Goal: Communication & Community: Answer question/provide support

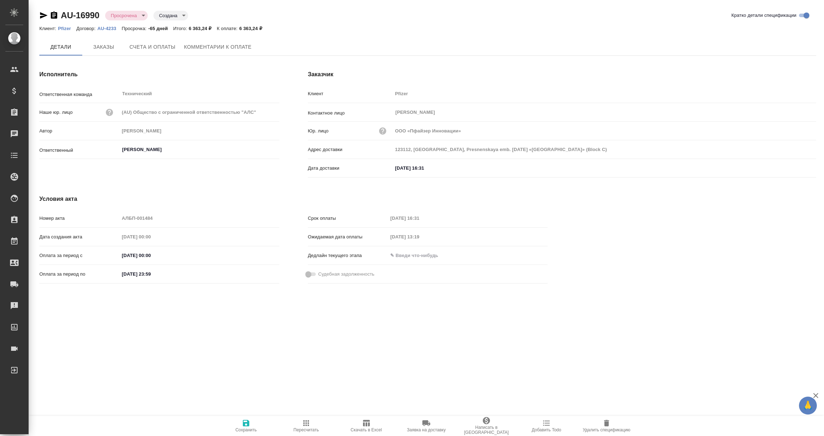
click at [228, 50] on span "Комментарии к оплате" at bounding box center [218, 47] width 68 height 9
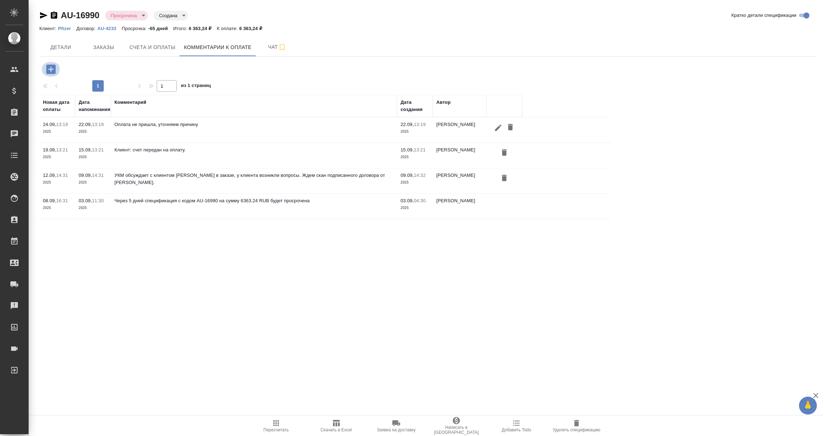
click at [50, 67] on icon "button" at bounding box center [51, 69] width 13 height 13
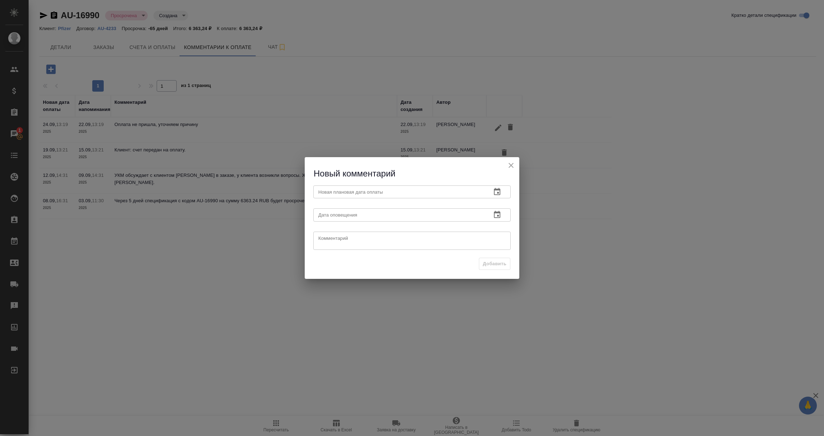
click at [497, 189] on icon "button" at bounding box center [497, 191] width 6 height 7
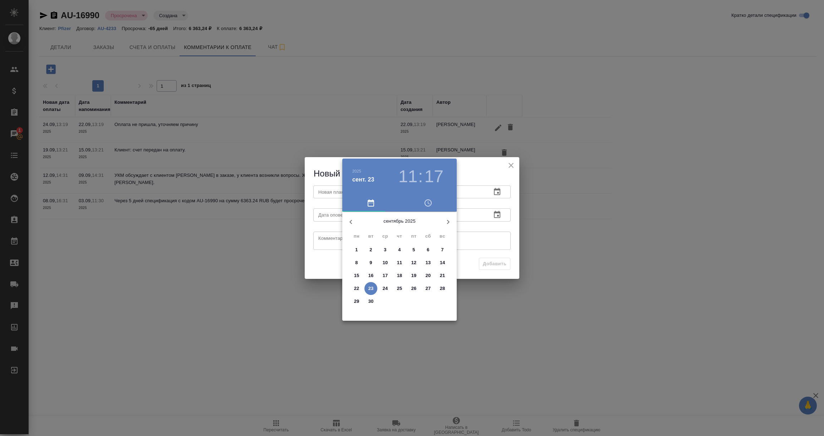
click at [448, 220] on icon "button" at bounding box center [448, 222] width 3 height 4
click at [385, 302] on p "26" at bounding box center [385, 301] width 5 height 7
type input "26.11.2025 11:17"
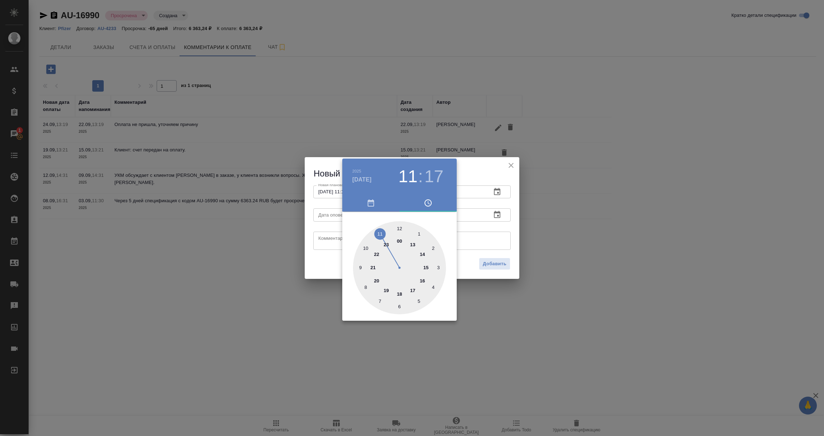
click at [469, 235] on div at bounding box center [412, 218] width 824 height 436
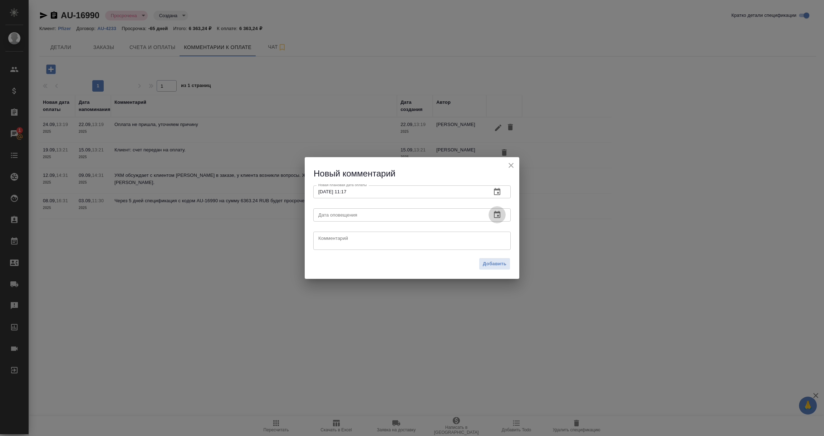
click at [495, 215] on icon "button" at bounding box center [497, 214] width 9 height 9
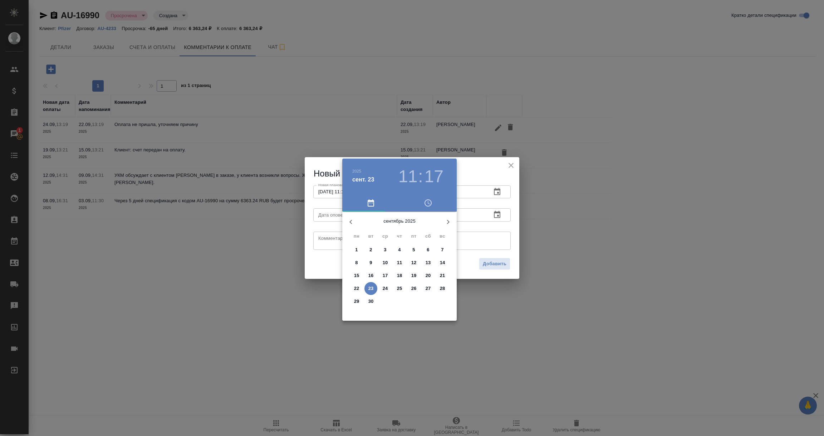
click at [373, 288] on p "23" at bounding box center [370, 288] width 5 height 7
type input "23.09.2025 11:17"
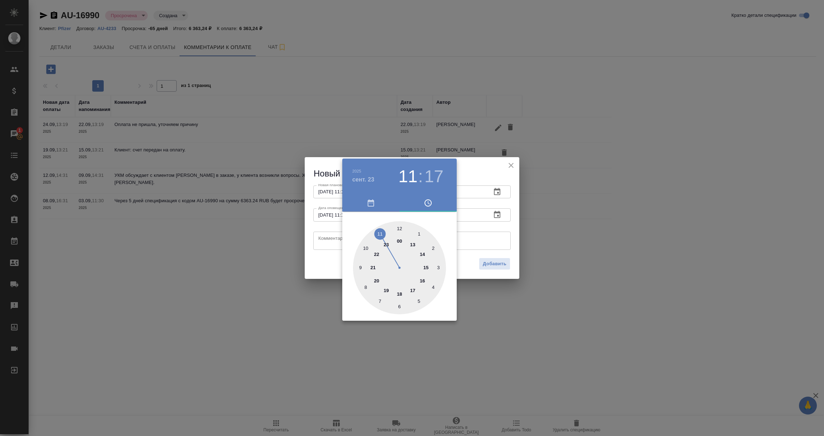
click at [336, 239] on div at bounding box center [412, 218] width 824 height 436
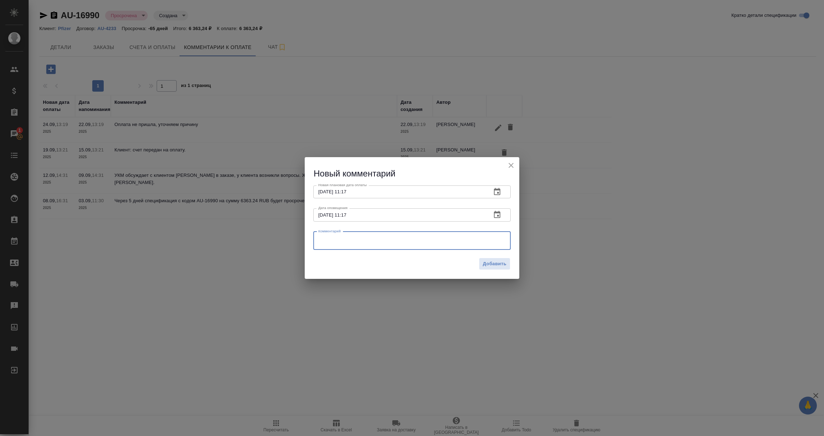
click at [336, 239] on textarea at bounding box center [411, 240] width 187 height 11
paste textarea "Оплата по счету 1487 запланирована на 25.11.2025."
type textarea "Клиент: Оплата по счету 1487 запланирована на 25.11.2025."
click at [495, 263] on span "Добавить" at bounding box center [495, 264] width 24 height 8
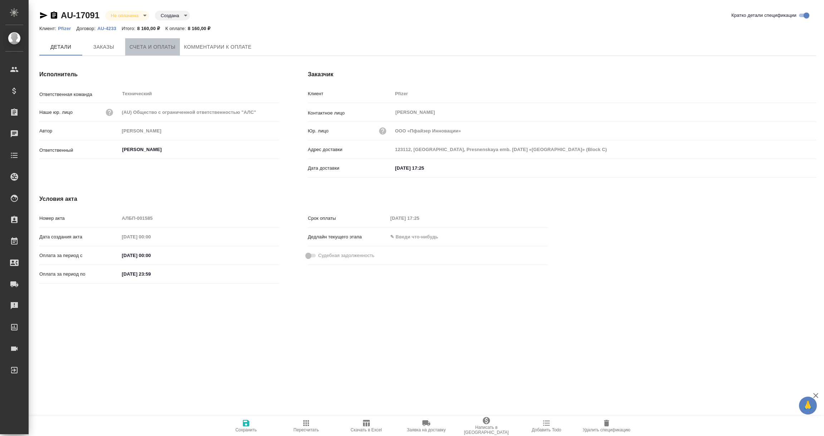
click at [155, 50] on span "Счета и оплаты" at bounding box center [152, 47] width 46 height 9
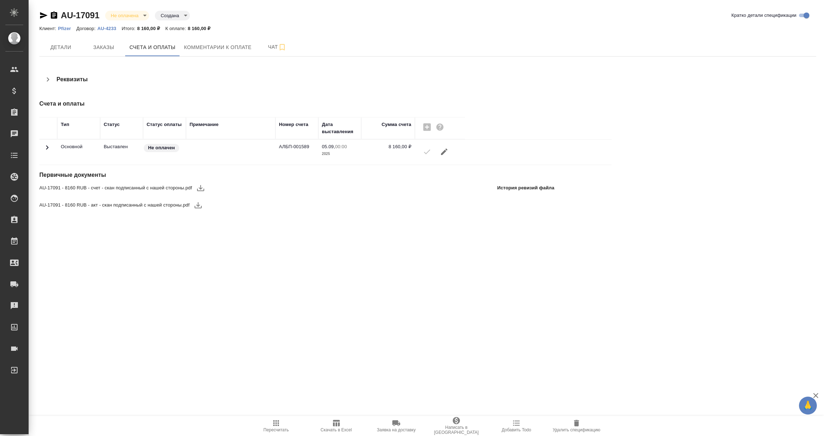
click at [200, 190] on icon "button" at bounding box center [200, 188] width 9 height 9
click at [196, 207] on icon "button" at bounding box center [198, 205] width 9 height 9
click at [54, 16] on icon "button" at bounding box center [54, 14] width 6 height 7
click at [225, 48] on span "Комментарии к оплате" at bounding box center [218, 47] width 68 height 9
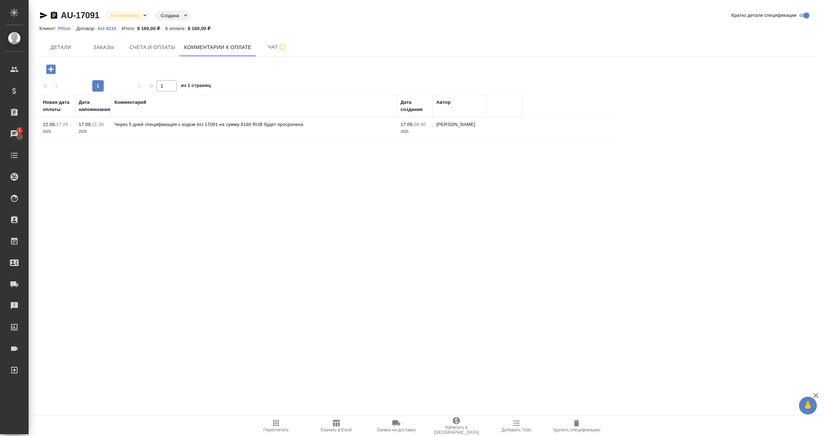
click at [50, 72] on icon "button" at bounding box center [50, 68] width 9 height 9
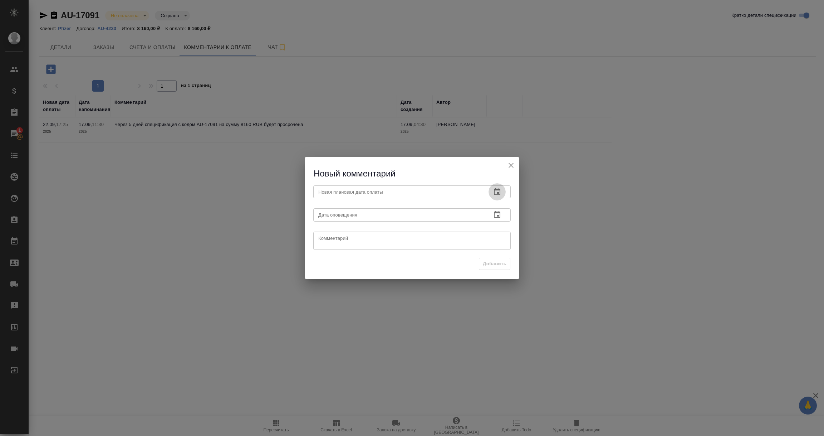
click at [494, 191] on icon "button" at bounding box center [497, 191] width 9 height 9
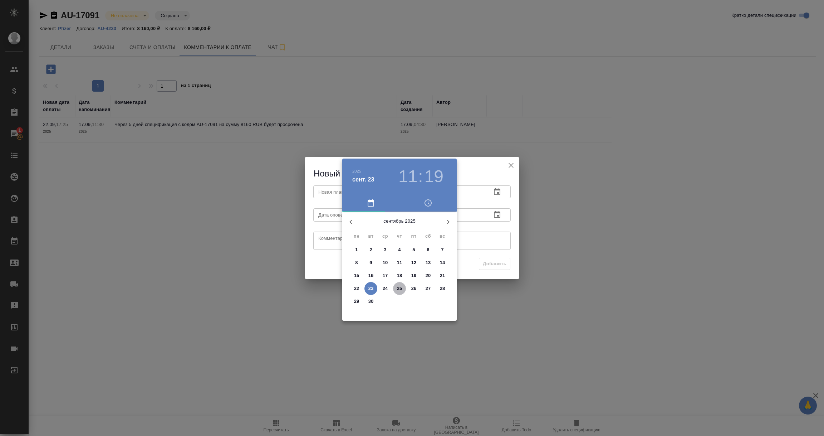
click at [402, 289] on p "25" at bounding box center [399, 288] width 5 height 7
type input "25.09.2025 11:19"
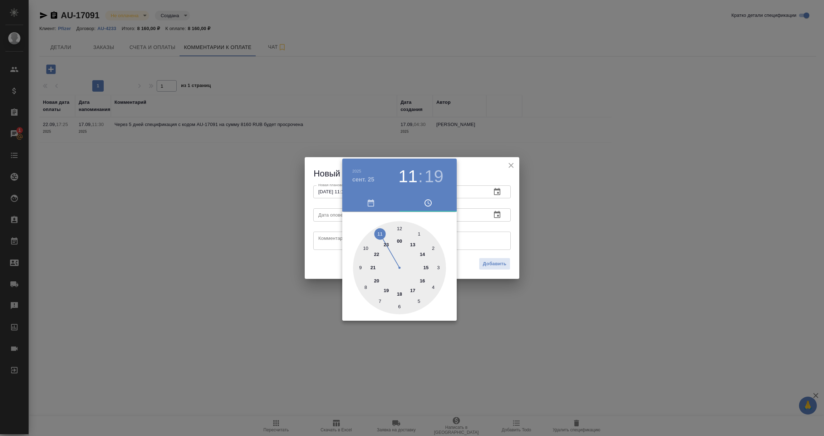
click at [498, 227] on div at bounding box center [412, 218] width 824 height 436
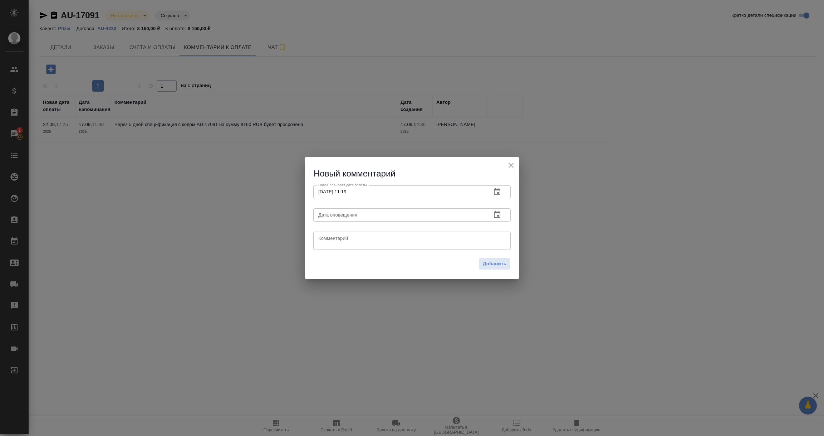
click at [497, 215] on icon "button" at bounding box center [497, 214] width 9 height 9
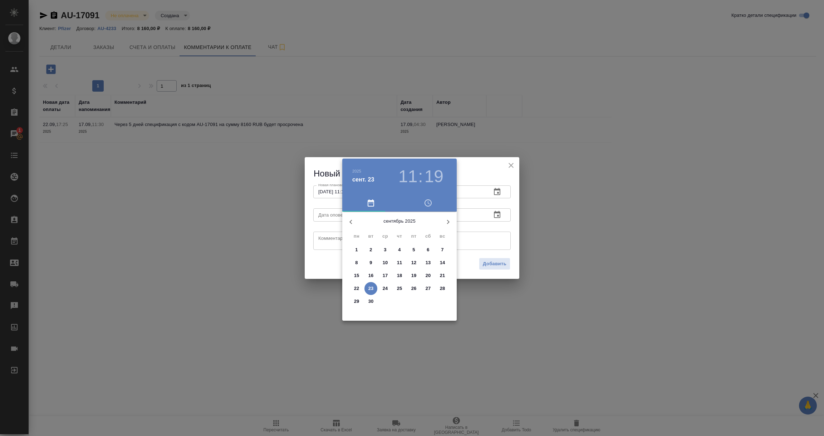
click at [372, 283] on button "23" at bounding box center [371, 288] width 13 height 13
type input "23.09.2025 11:19"
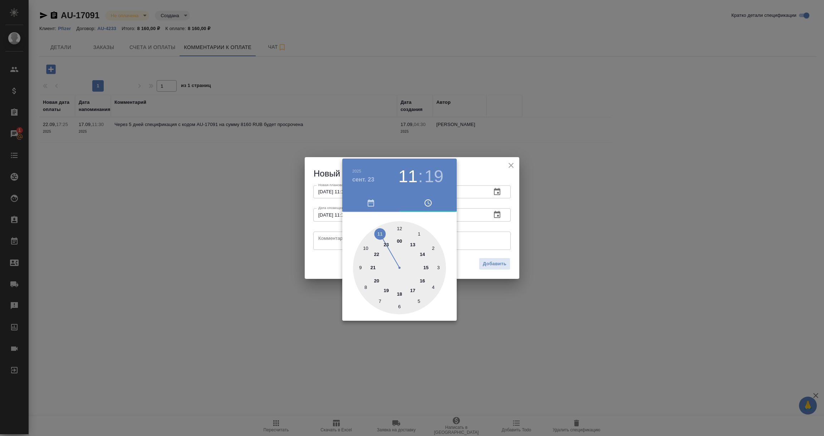
click at [325, 240] on div at bounding box center [412, 218] width 824 height 436
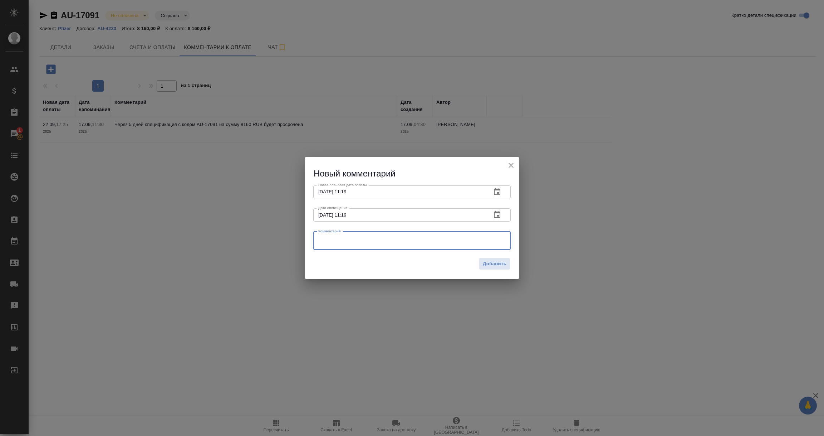
click at [325, 239] on textarea at bounding box center [411, 240] width 187 height 11
type textarea "Уточняю у Анны об оплате"
click at [500, 270] on div "Добавить" at bounding box center [412, 266] width 215 height 25
click at [500, 267] on span "Добавить" at bounding box center [495, 264] width 24 height 8
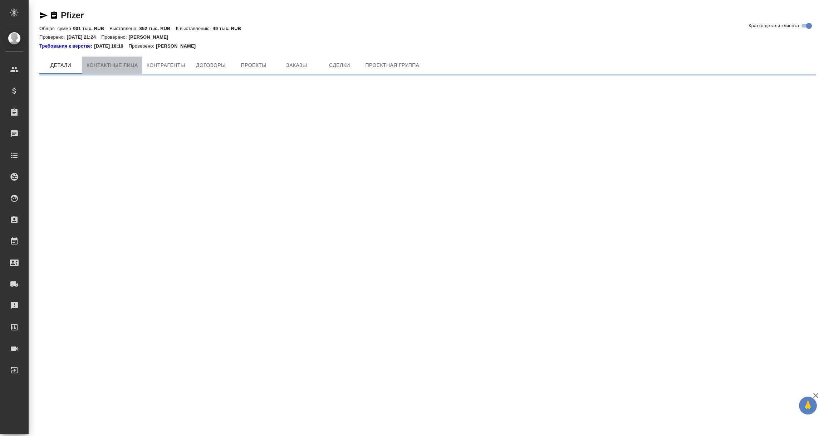
click at [101, 58] on button "Контактные лица" at bounding box center [112, 65] width 60 height 17
select select "RU"
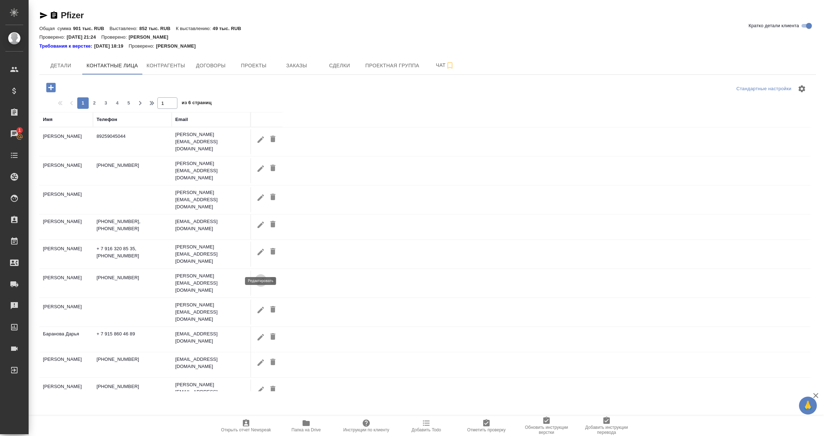
click at [258, 277] on icon "button" at bounding box center [261, 280] width 6 height 6
type input "[PERSON_NAME]"
type textarea "Medical Affairs Coordinator"
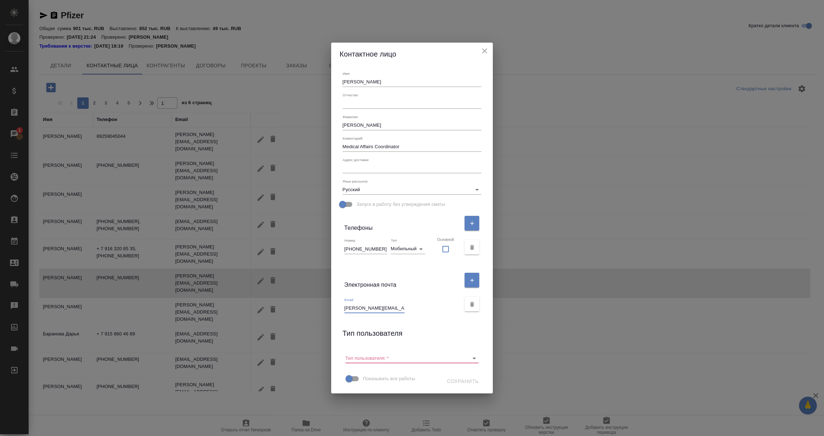
scroll to position [0, 5]
drag, startPoint x: 354, startPoint y: 309, endPoint x: 439, endPoint y: 309, distance: 84.8
click at [439, 309] on div "Email [PERSON_NAME][EMAIL_ADDRESS][DOMAIN_NAME]" at bounding box center [402, 305] width 117 height 16
click at [480, 49] on icon "close" at bounding box center [484, 51] width 9 height 9
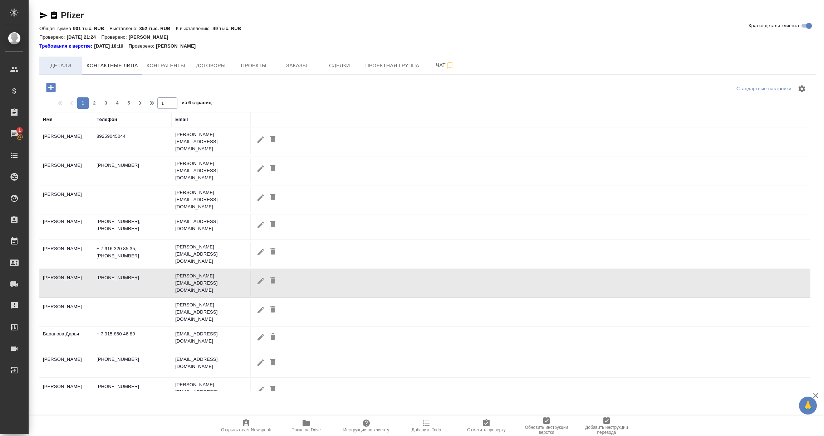
click at [52, 64] on span "Детали" at bounding box center [61, 65] width 34 height 9
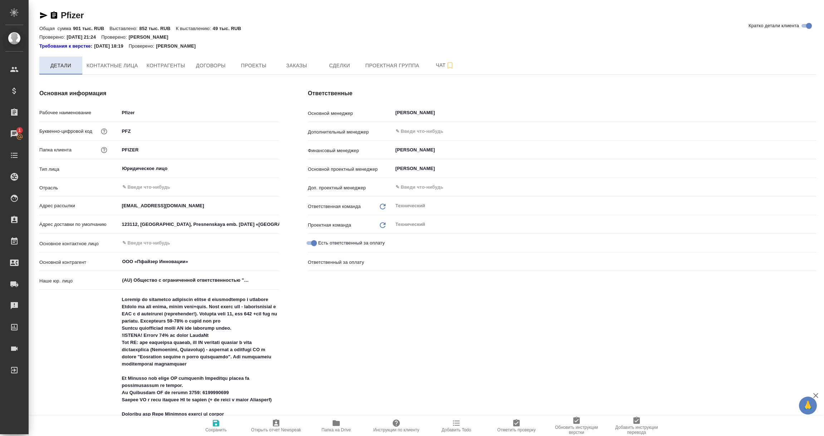
type textarea "x"
click at [117, 64] on span "Контактные лица" at bounding box center [113, 65] width 52 height 9
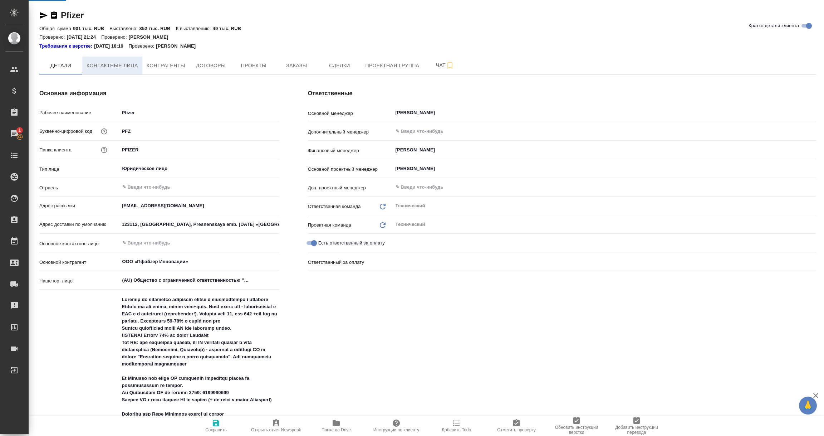
select select "RU"
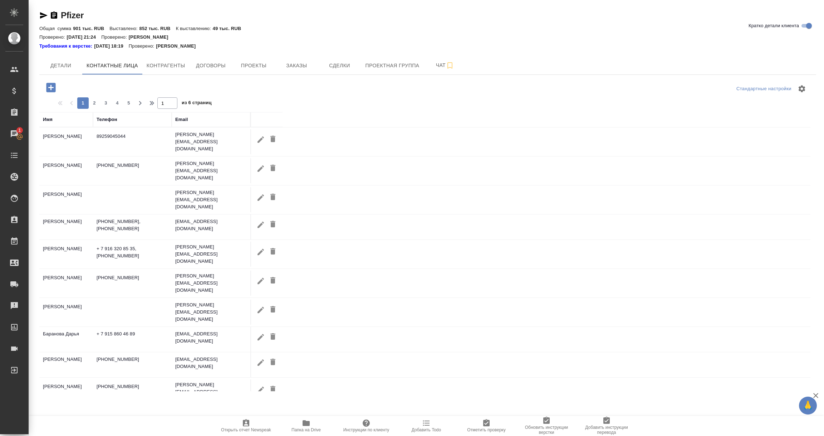
click at [50, 121] on div "Имя" at bounding box center [48, 119] width 10 height 7
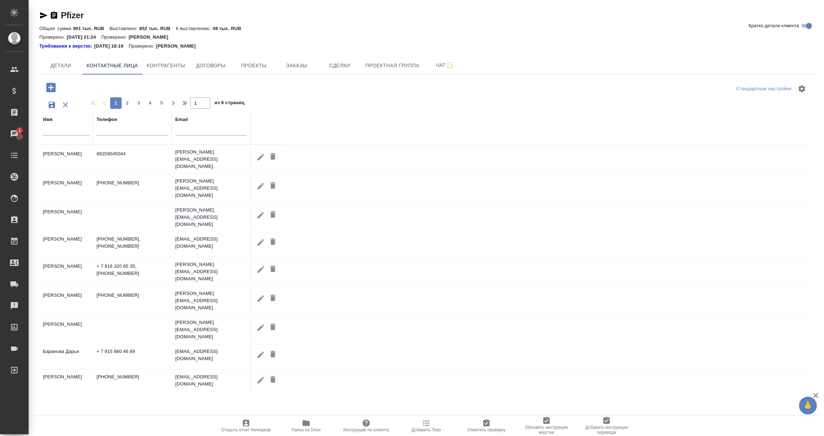
click at [51, 136] on input "text" at bounding box center [66, 131] width 47 height 9
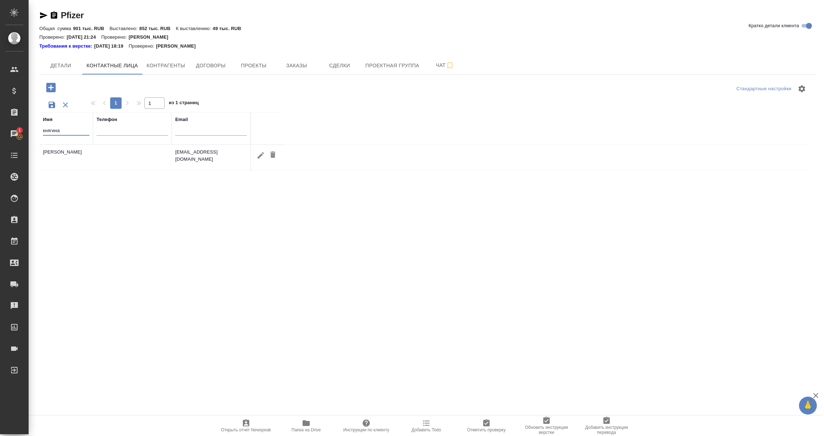
type input "княгина"
click at [259, 156] on icon "button" at bounding box center [261, 155] width 6 height 6
type input "Юлия"
type input "Княгина"
type textarea "123112, Москва, Пресненская наб, 10, БЦ "Набережная Тауэр", Блок С."
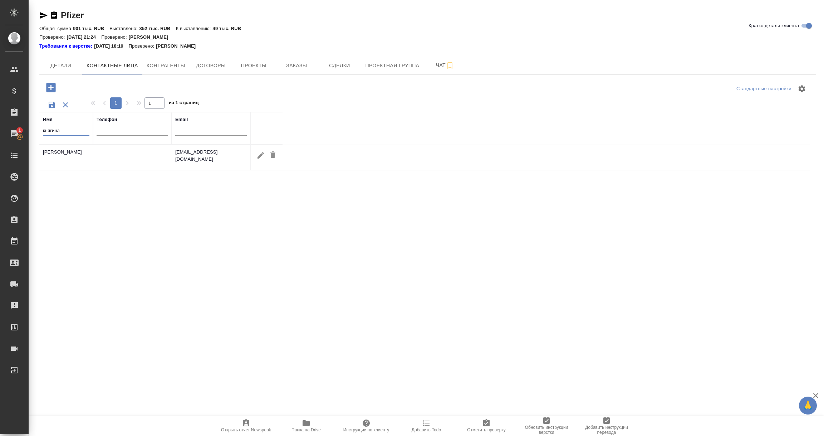
type input "Yulia.Knyagina@pfizer.com"
type input "Пользователь"
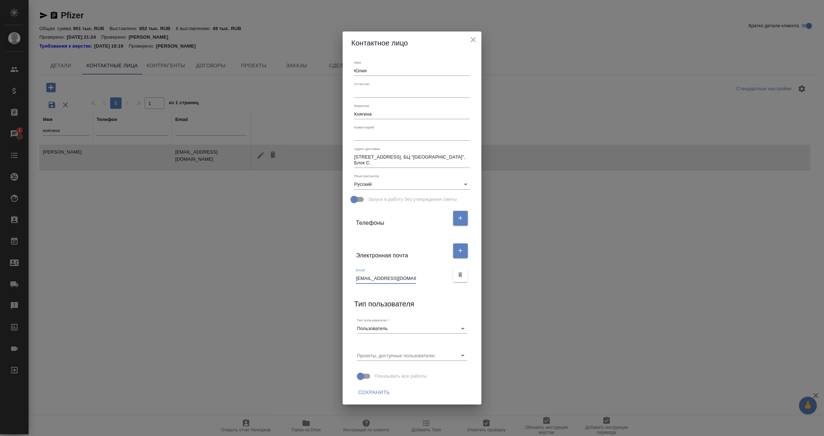
scroll to position [0, 1]
drag, startPoint x: 357, startPoint y: 278, endPoint x: 427, endPoint y: 280, distance: 70.5
click at [427, 280] on div "Email Yulia.Knyagina@pfizer.com" at bounding box center [402, 276] width 93 height 16
click at [469, 40] on icon "close" at bounding box center [473, 39] width 9 height 9
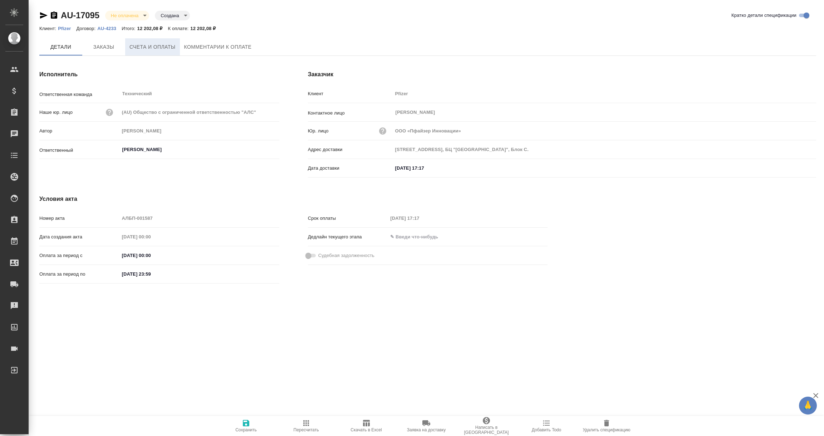
click at [140, 47] on span "Счета и оплаты" at bounding box center [152, 47] width 46 height 9
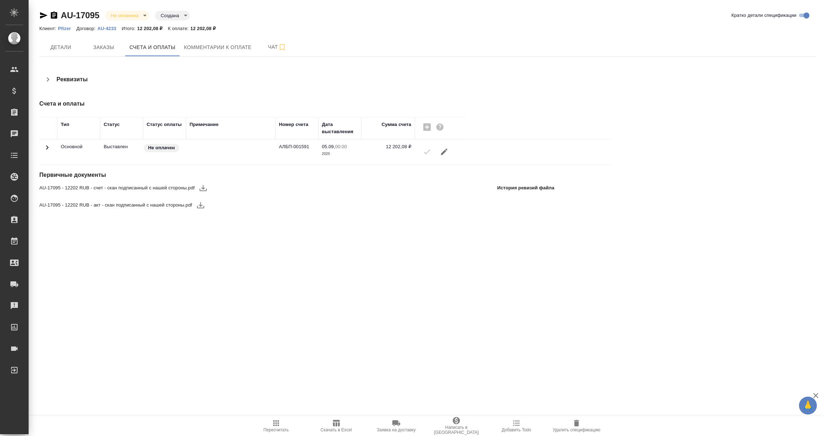
click at [202, 186] on icon "button" at bounding box center [203, 188] width 9 height 9
click at [201, 206] on icon "button" at bounding box center [200, 205] width 7 height 6
click at [57, 19] on icon "button" at bounding box center [54, 15] width 9 height 9
click at [203, 50] on span "Комментарии к оплате" at bounding box center [218, 47] width 68 height 9
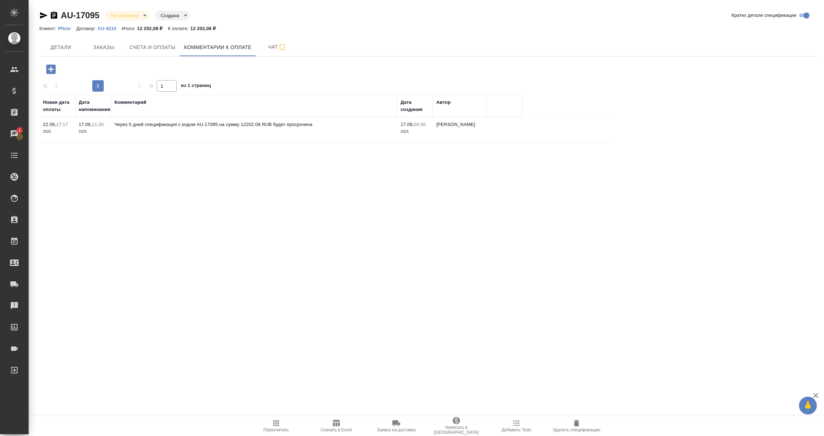
click at [53, 68] on icon "button" at bounding box center [50, 68] width 9 height 9
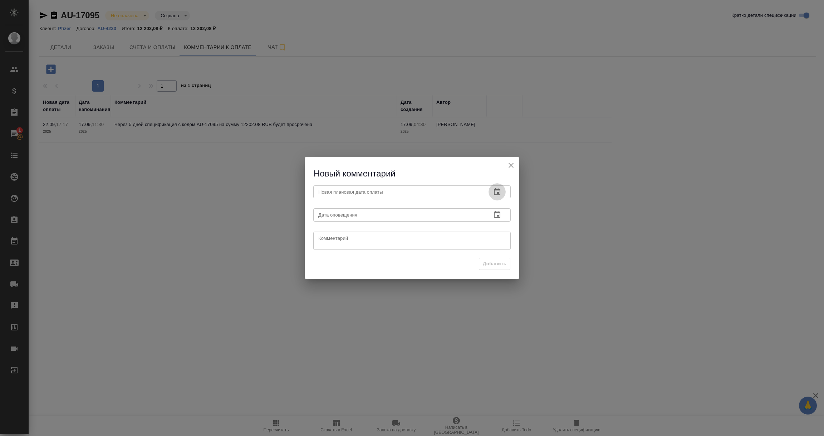
click at [495, 189] on icon "button" at bounding box center [497, 191] width 6 height 7
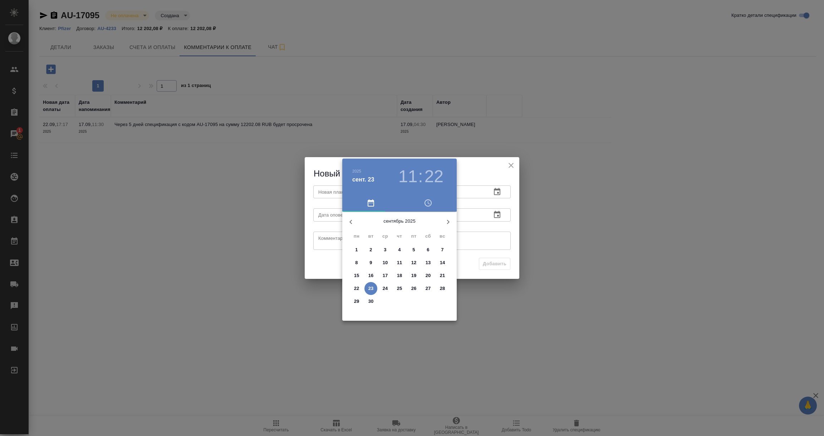
click at [398, 287] on p "25" at bounding box center [399, 288] width 5 height 7
type input "25.09.2025 11:22"
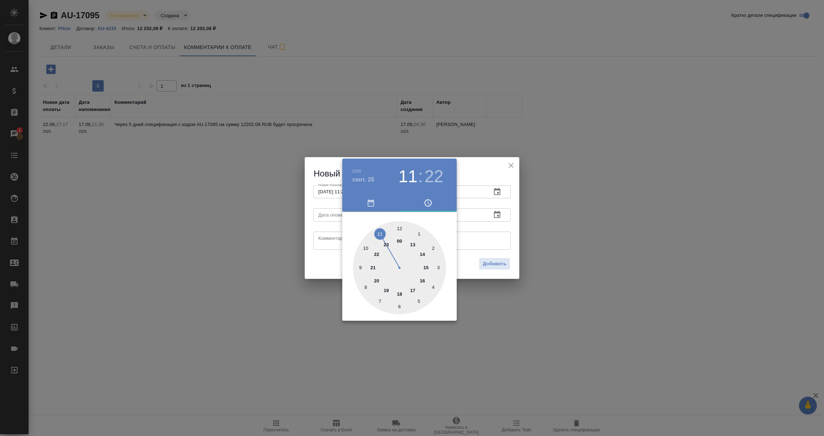
click at [489, 238] on div at bounding box center [412, 218] width 824 height 436
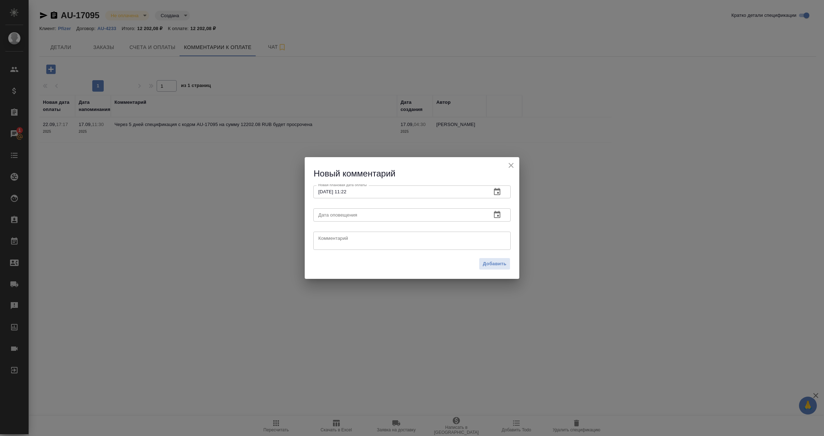
click at [497, 216] on icon "button" at bounding box center [497, 214] width 9 height 9
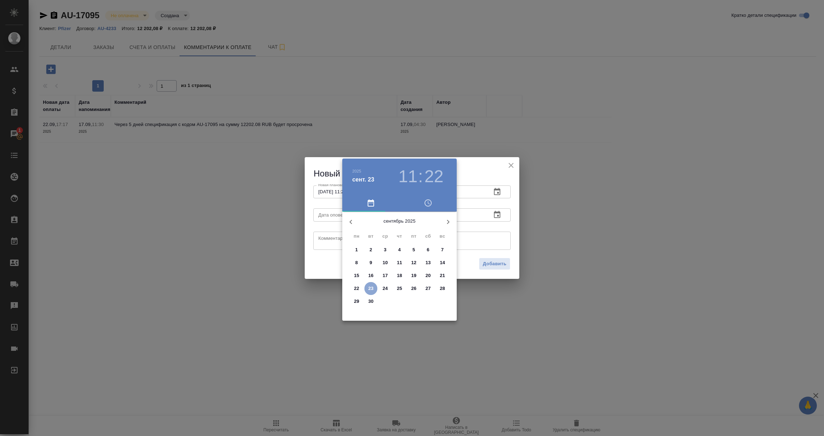
click at [371, 285] on p "23" at bounding box center [370, 288] width 5 height 7
type input "23.09.2025 11:22"
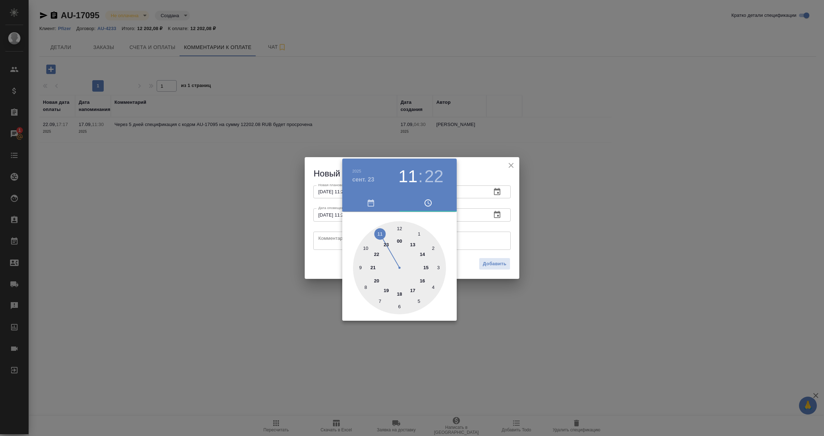
click at [329, 243] on div at bounding box center [412, 218] width 824 height 436
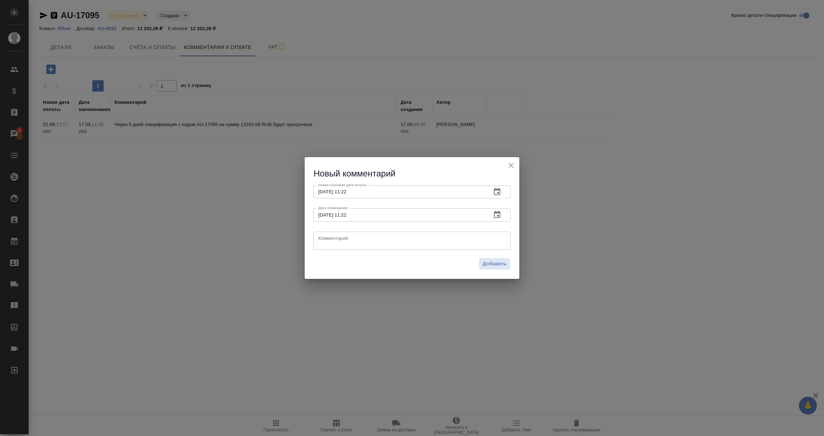
click at [329, 243] on textarea at bounding box center [411, 240] width 187 height 11
type textarea "Уточняю у клиента про оплату."
click at [492, 260] on span "Добавить" at bounding box center [495, 264] width 24 height 8
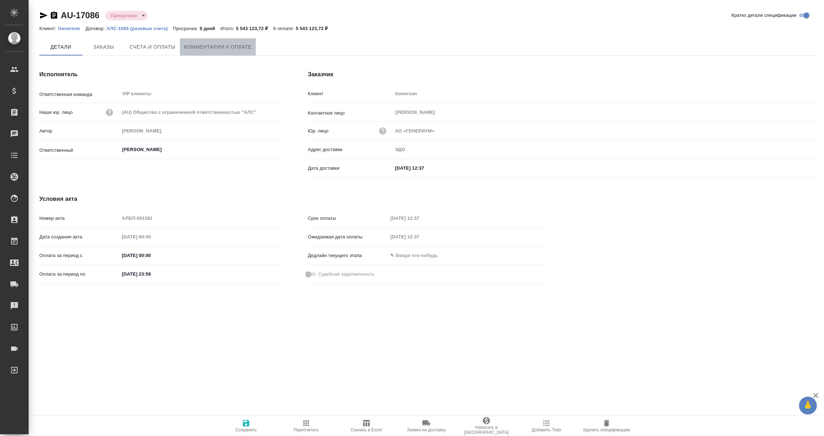
click at [234, 40] on button "Комментарии к оплате" at bounding box center [218, 46] width 76 height 17
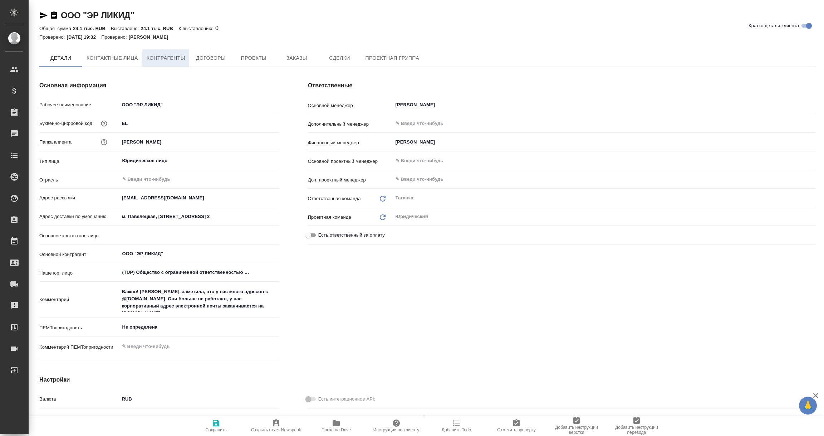
type textarea "x"
click at [160, 58] on span "Контрагенты" at bounding box center [166, 58] width 39 height 9
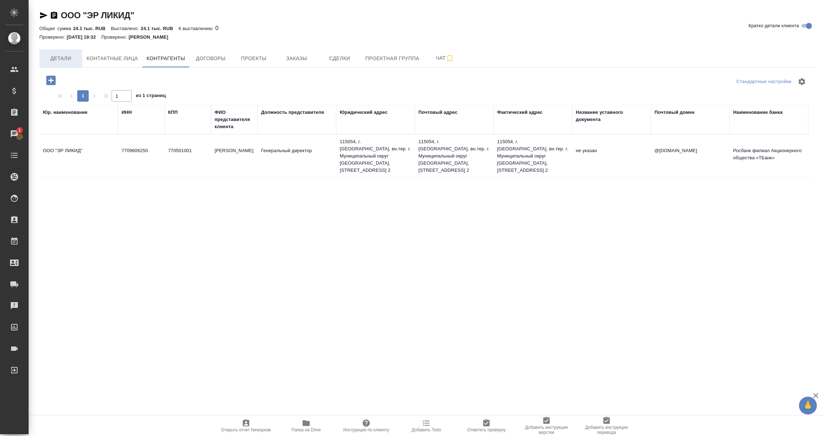
click at [69, 59] on span "Детали" at bounding box center [61, 58] width 34 height 9
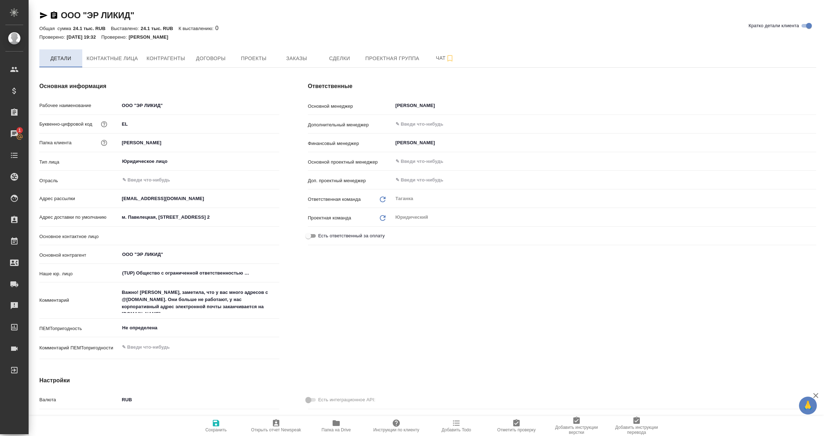
type textarea "x"
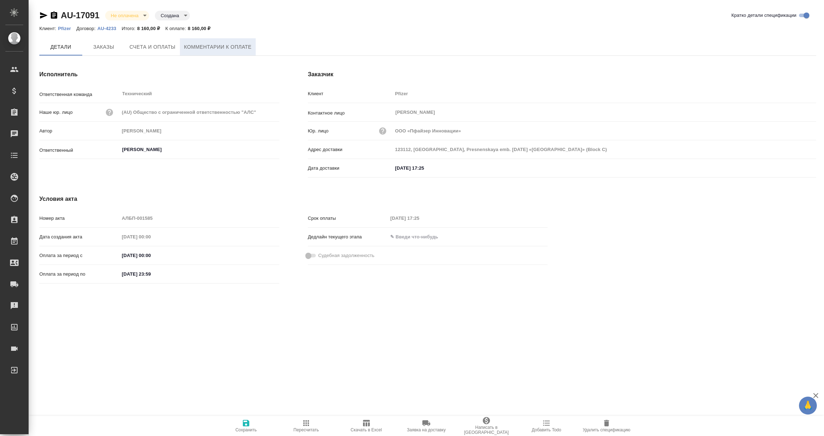
click at [224, 50] on span "Комментарии к оплате" at bounding box center [218, 47] width 68 height 9
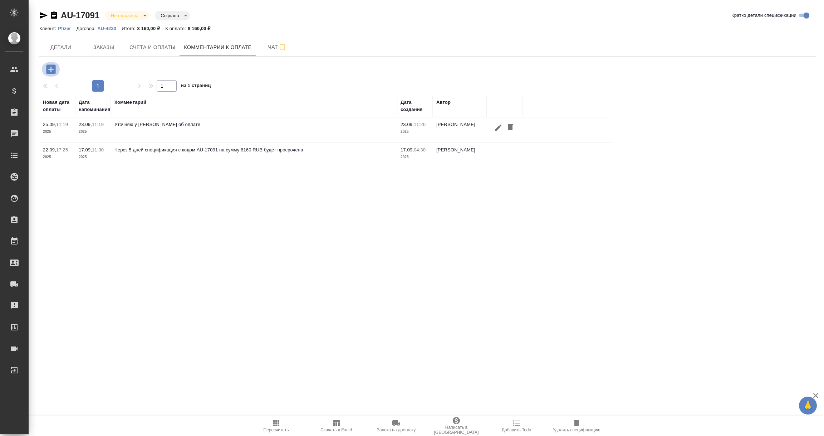
click at [50, 68] on icon "button" at bounding box center [50, 68] width 9 height 9
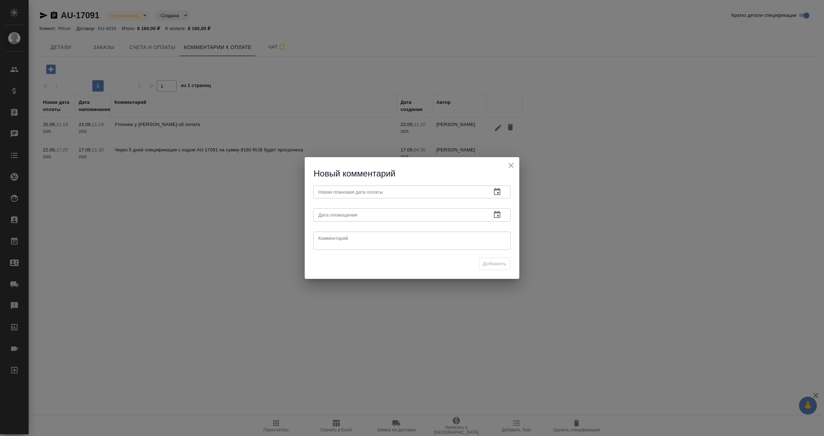
click at [558, 262] on div "Новый комментарий Новая плановая дата оплаты Новая плановая дата оплаты Дата оп…" at bounding box center [412, 218] width 824 height 436
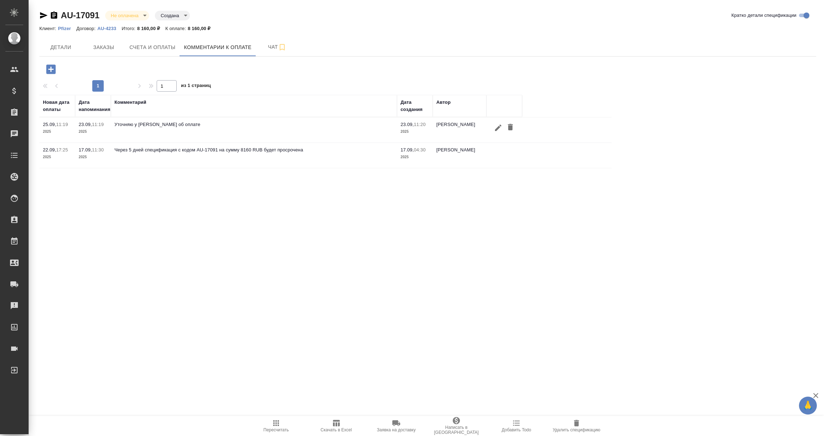
click at [499, 126] on icon "button" at bounding box center [498, 127] width 9 height 9
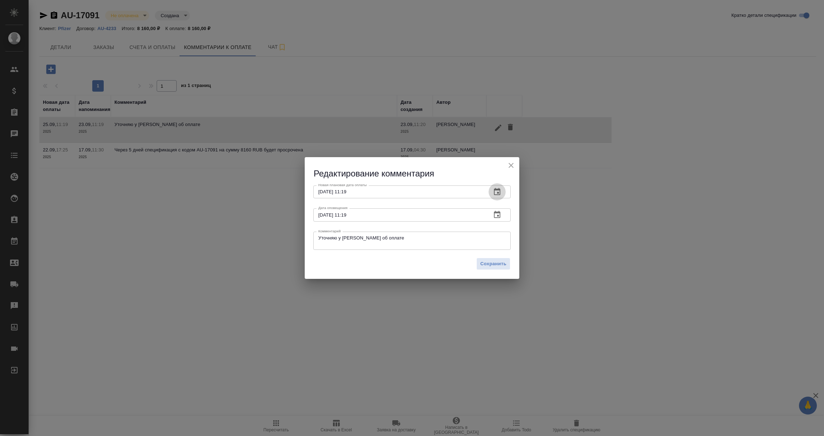
click at [494, 189] on icon "button" at bounding box center [497, 191] width 6 height 7
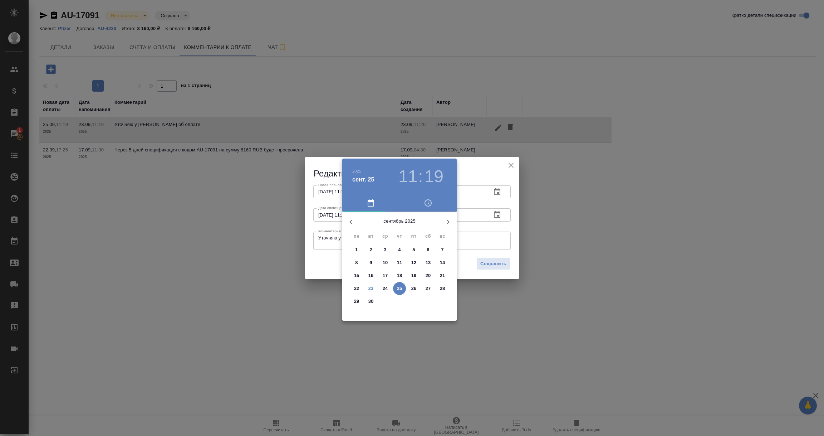
click at [447, 218] on icon "button" at bounding box center [448, 222] width 9 height 9
click at [358, 263] on span "8" at bounding box center [356, 262] width 13 height 7
type input "08.12.2025 11:19"
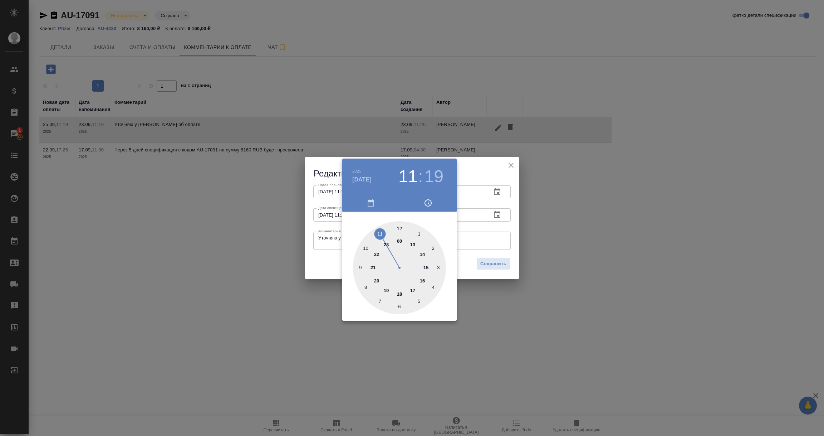
click at [480, 221] on div at bounding box center [412, 218] width 824 height 436
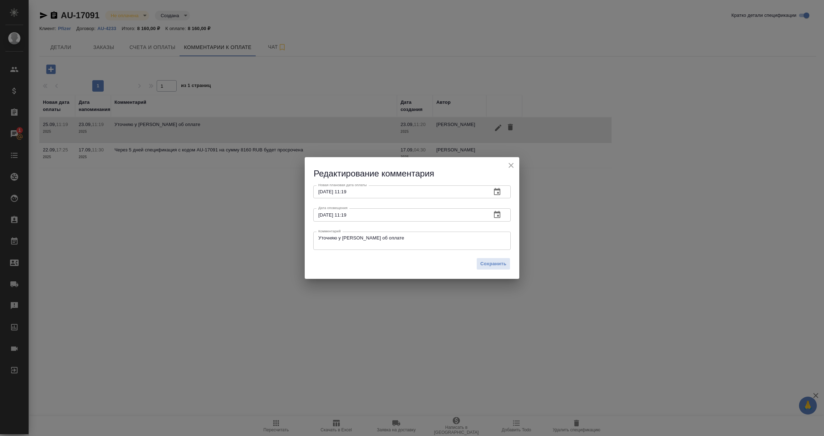
click at [497, 215] on icon "button" at bounding box center [497, 214] width 6 height 7
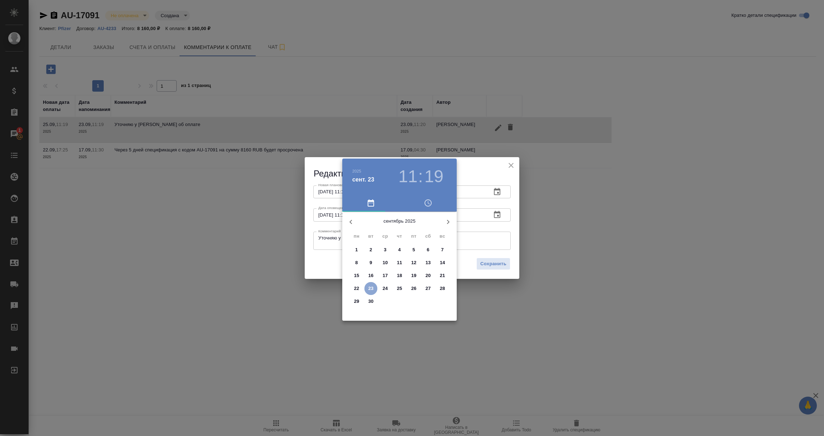
click at [374, 289] on span "23" at bounding box center [371, 288] width 13 height 7
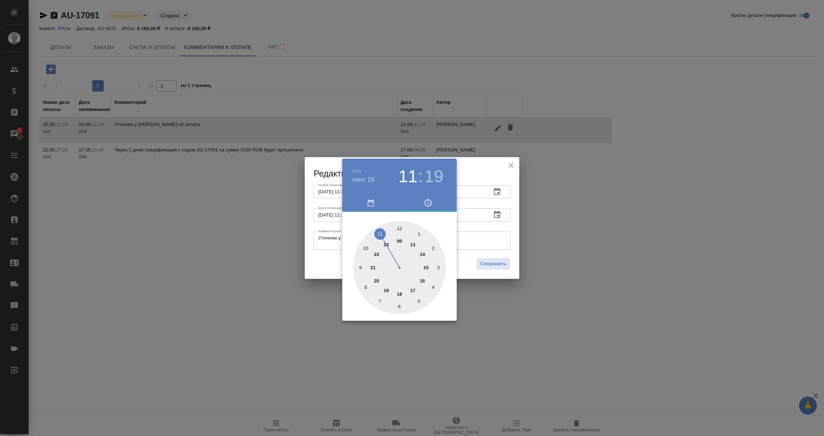
click at [330, 244] on div at bounding box center [412, 218] width 824 height 436
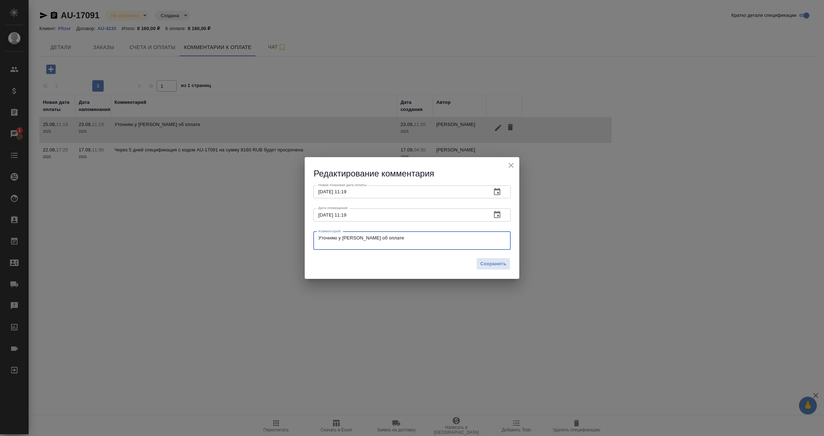
drag, startPoint x: 382, startPoint y: 239, endPoint x: 219, endPoint y: 232, distance: 162.6
click at [219, 232] on div "Редактирование комментария Новая плановая дата оплаты 08.12.2025 11:19 Новая пл…" at bounding box center [412, 218] width 824 height 436
paste textarea "Данный счет зафиксирован на оплату 9 декабря 2025."
click at [319, 238] on textarea "Оплата Данный счет зафиксирован на оплату 9 декабря 2025." at bounding box center [411, 240] width 187 height 11
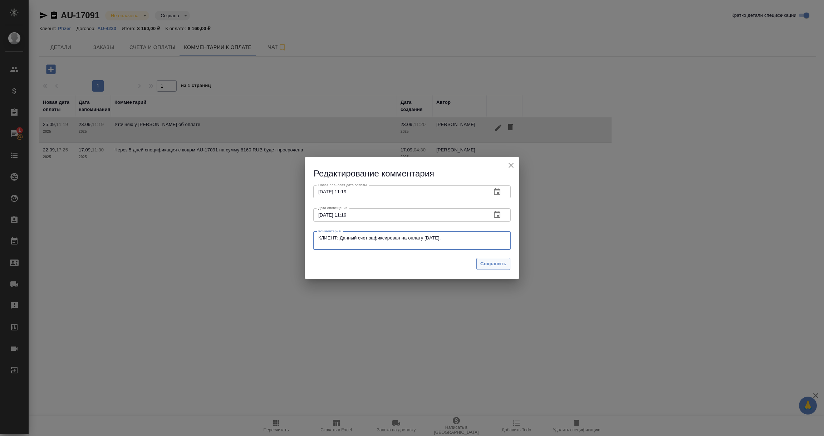
type textarea "КЛИЕНТ: Данный счет зафиксирован на оплату 9 декабря 2025."
click at [498, 263] on span "Сохранить" at bounding box center [493, 264] width 26 height 8
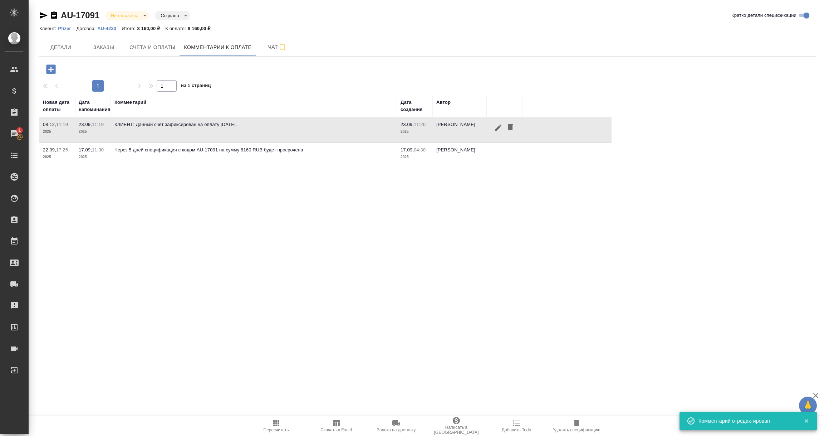
click at [108, 29] on p "AU-4233" at bounding box center [109, 28] width 24 height 5
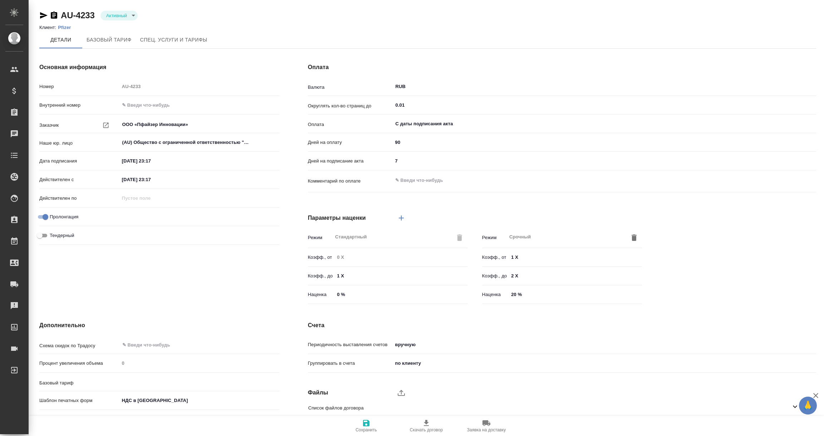
type input "без ТП"
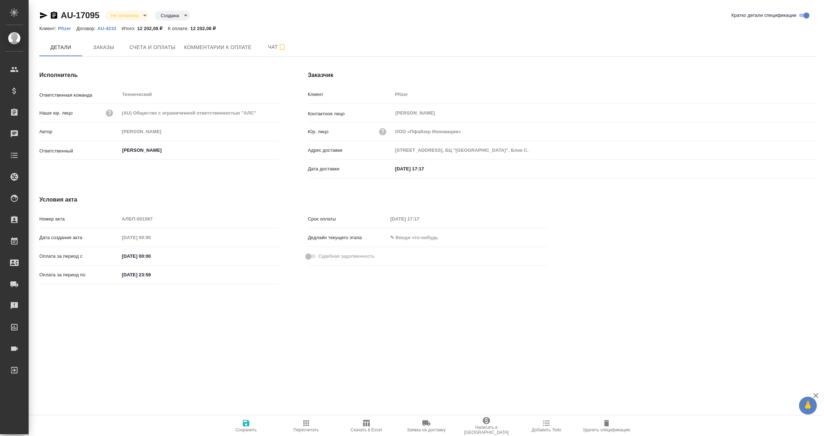
click at [109, 29] on p "AU-4233" at bounding box center [109, 28] width 24 height 5
click at [226, 43] on span "Комментарии к оплате" at bounding box center [218, 47] width 68 height 9
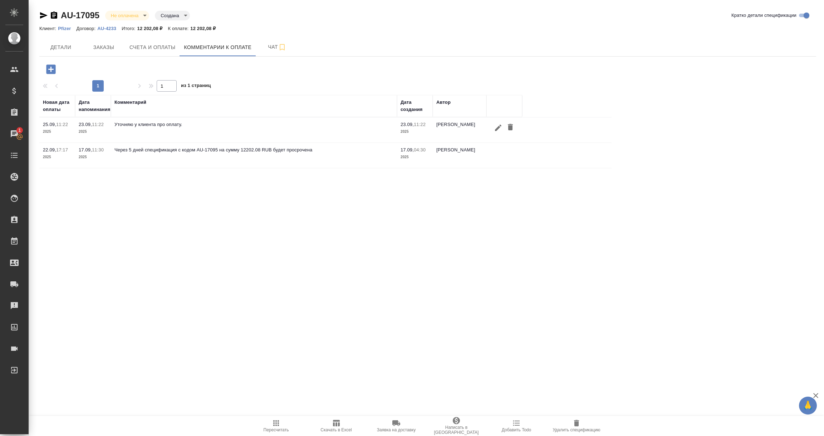
click at [499, 126] on icon "button" at bounding box center [498, 127] width 6 height 6
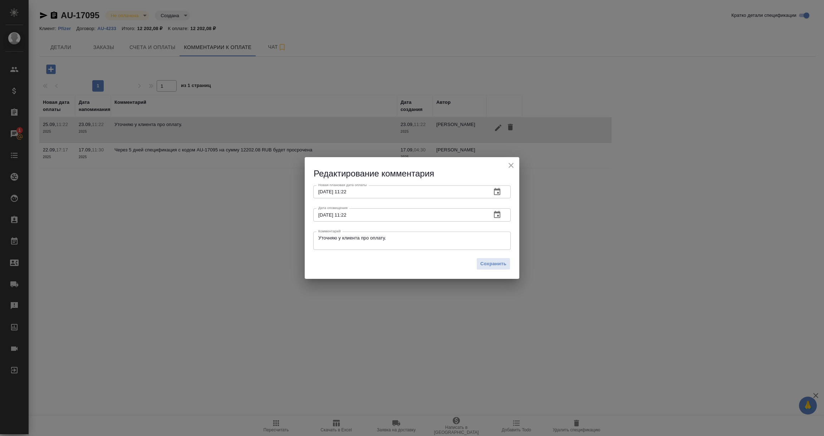
click at [498, 188] on icon "button" at bounding box center [497, 191] width 9 height 9
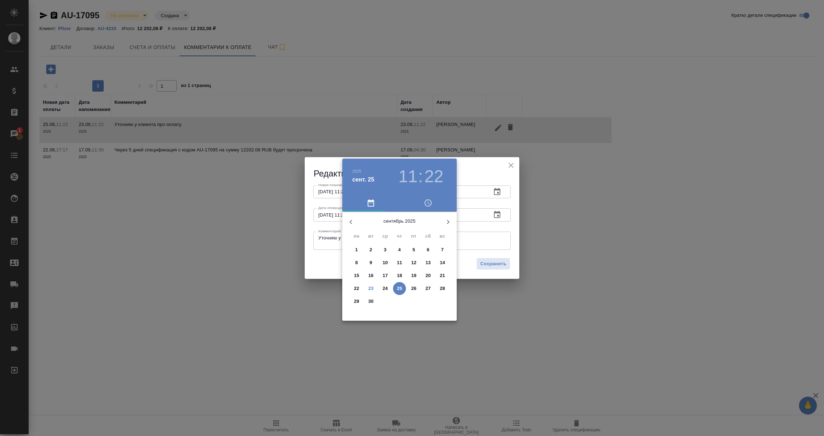
click at [447, 216] on button "button" at bounding box center [448, 221] width 17 height 17
click at [414, 249] on p "5" at bounding box center [413, 249] width 3 height 7
type input "05.12.2025 11:22"
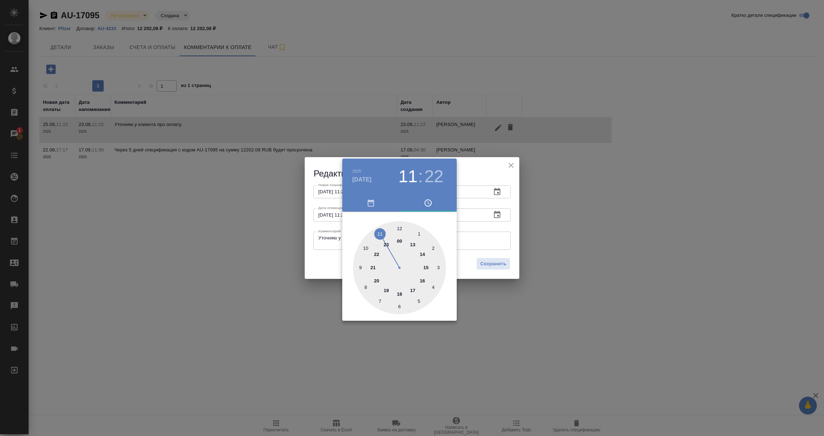
click at [485, 222] on div at bounding box center [412, 218] width 824 height 436
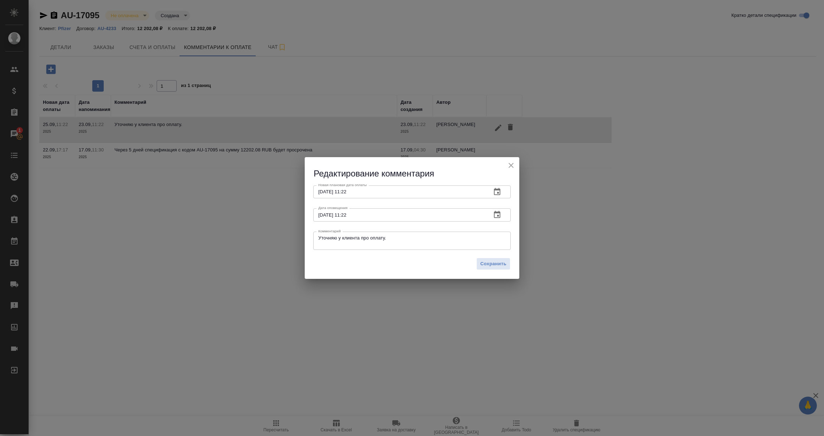
click at [497, 216] on icon "button" at bounding box center [497, 214] width 9 height 9
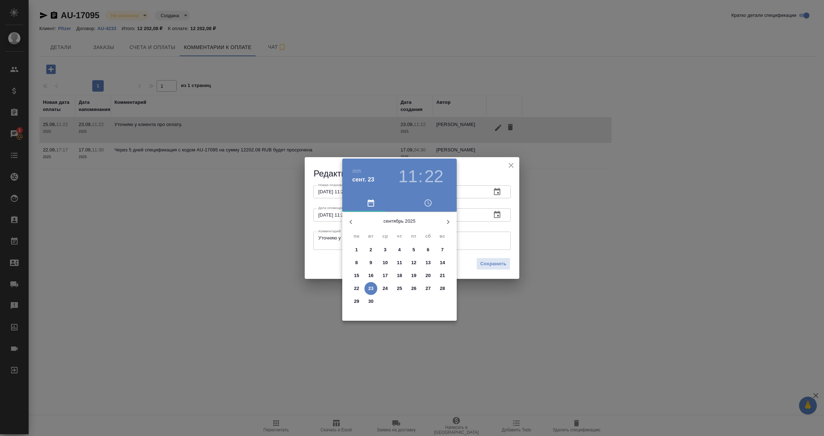
click at [372, 286] on p "23" at bounding box center [370, 288] width 5 height 7
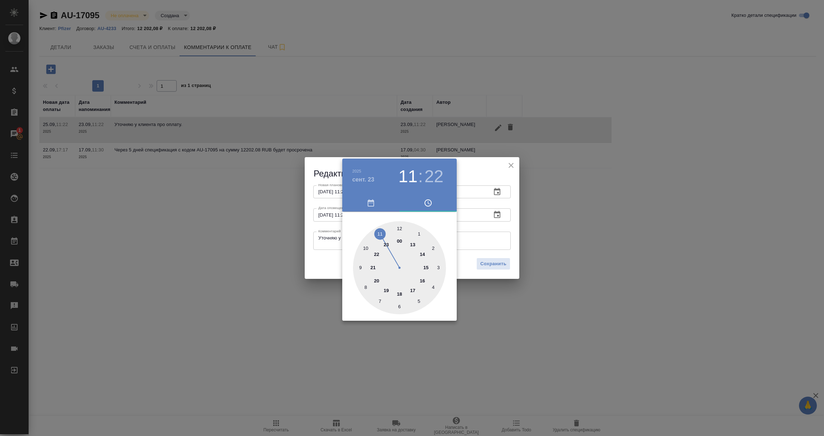
click at [333, 242] on div at bounding box center [412, 218] width 824 height 436
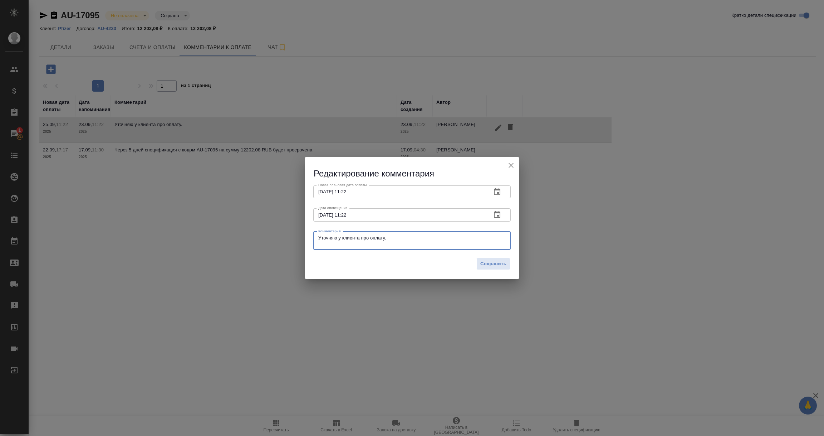
drag, startPoint x: 409, startPoint y: 235, endPoint x: 293, endPoint y: 231, distance: 115.3
click at [293, 231] on div "Редактирование комментария Новая плановая дата оплаты 05.12.2025 11:22 Новая пл…" at bounding box center [412, 218] width 824 height 436
type textarea "Оплата 04.12."
click at [488, 260] on span "Сохранить" at bounding box center [493, 264] width 26 height 8
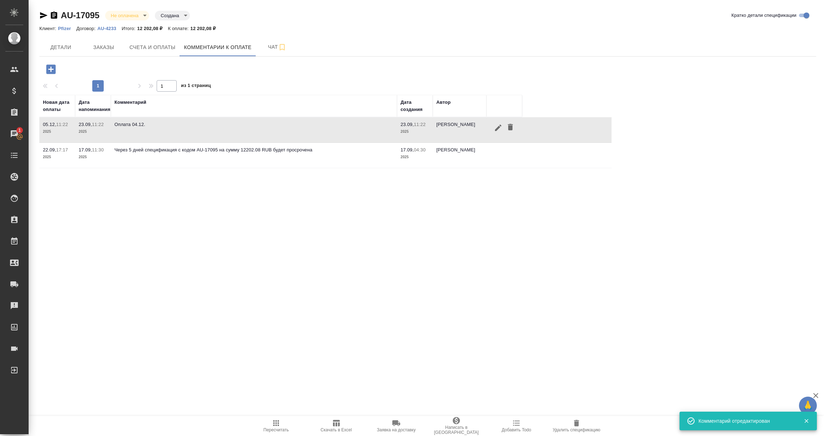
click at [107, 28] on p "AU-4233" at bounding box center [109, 28] width 24 height 5
